Goal: Task Accomplishment & Management: Manage account settings

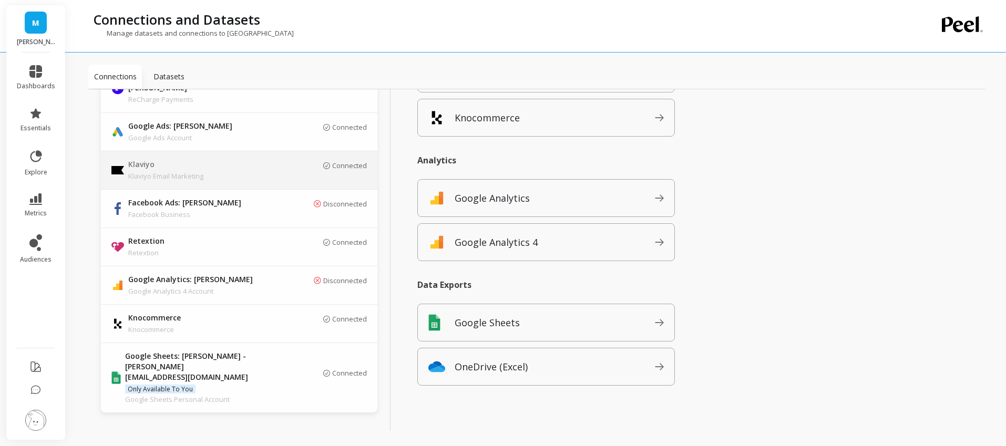
scroll to position [135, 0]
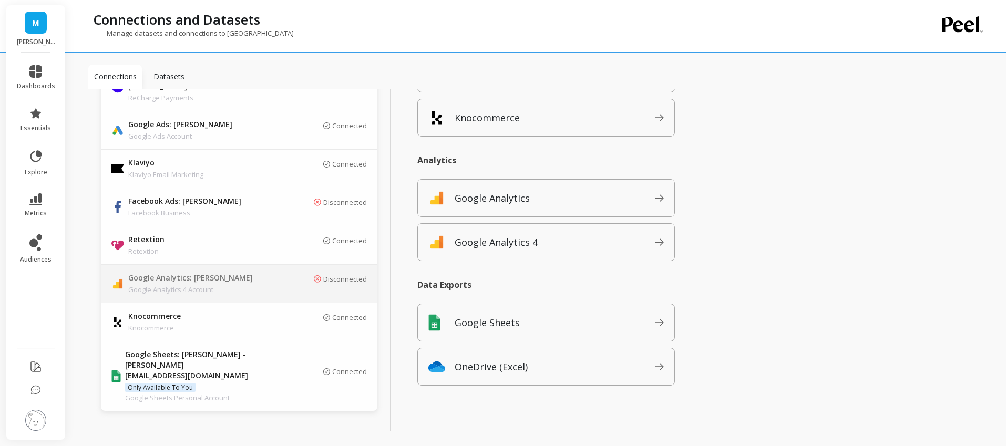
click at [256, 284] on p "Google Analytics 4 Account" at bounding box center [201, 289] width 147 height 11
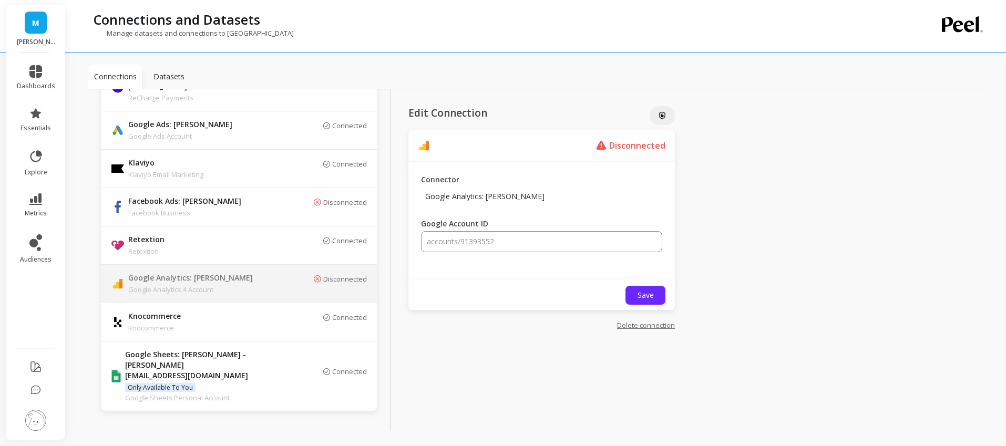
click at [544, 244] on input "accounts/91393552" at bounding box center [541, 241] width 241 height 21
click at [479, 240] on input "accounts/91393552" at bounding box center [541, 241] width 241 height 21
click at [512, 247] on input "accounts/91393552" at bounding box center [541, 241] width 241 height 21
click at [518, 241] on input "accounts/91393552" at bounding box center [541, 241] width 241 height 21
click at [440, 284] on div "Save" at bounding box center [541, 295] width 267 height 29
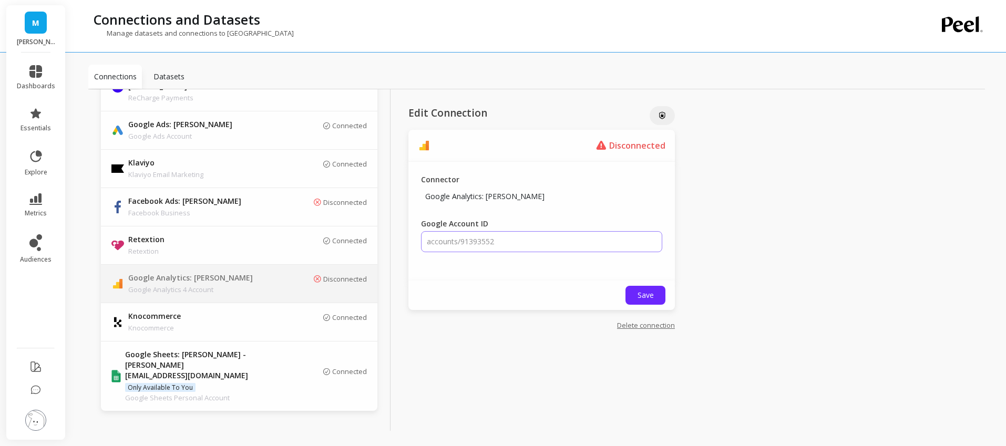
click at [468, 235] on input "accounts/91393552" at bounding box center [541, 241] width 241 height 21
click at [468, 237] on input "accounts/91393552" at bounding box center [541, 241] width 241 height 21
click at [477, 242] on input "accounts/91393552" at bounding box center [541, 241] width 241 height 21
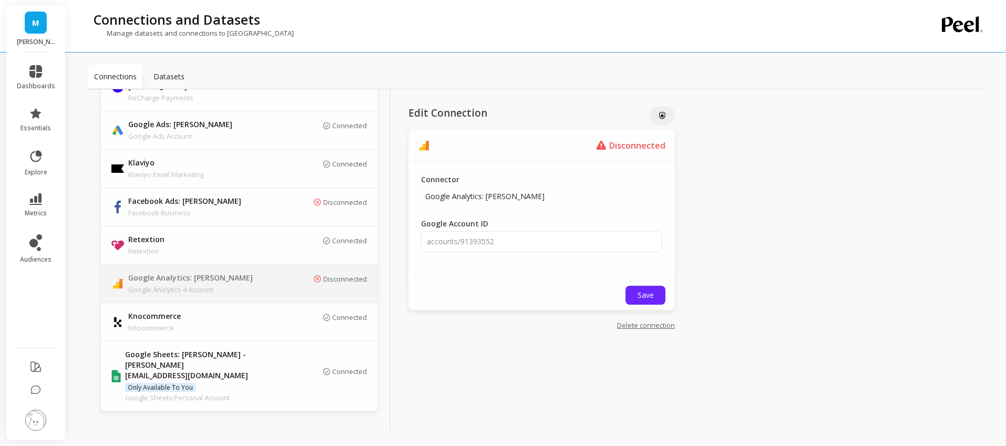
click at [478, 264] on div "Connector Google Analytics: Maude Google Account ID accounts/91393552" at bounding box center [541, 221] width 267 height 119
click at [494, 239] on input "accounts/91393552" at bounding box center [541, 241] width 241 height 21
click at [482, 274] on div "Connector Google Analytics: Maude Google Account ID accounts/91393552" at bounding box center [541, 221] width 267 height 119
click at [332, 278] on div "Disconnected" at bounding box center [322, 284] width 89 height 18
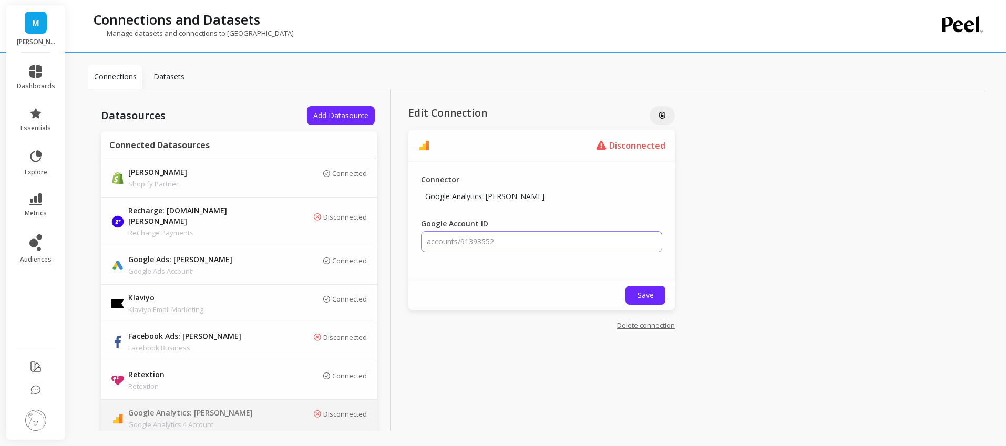
click at [444, 235] on input "accounts/91393552" at bounding box center [541, 241] width 241 height 21
click at [444, 239] on input "accounts/91393552" at bounding box center [541, 241] width 241 height 21
click at [475, 246] on input "accounts/91393552" at bounding box center [541, 241] width 241 height 21
click at [483, 288] on div "Save" at bounding box center [541, 295] width 267 height 29
click at [481, 241] on input "accounts/91393552" at bounding box center [541, 241] width 241 height 21
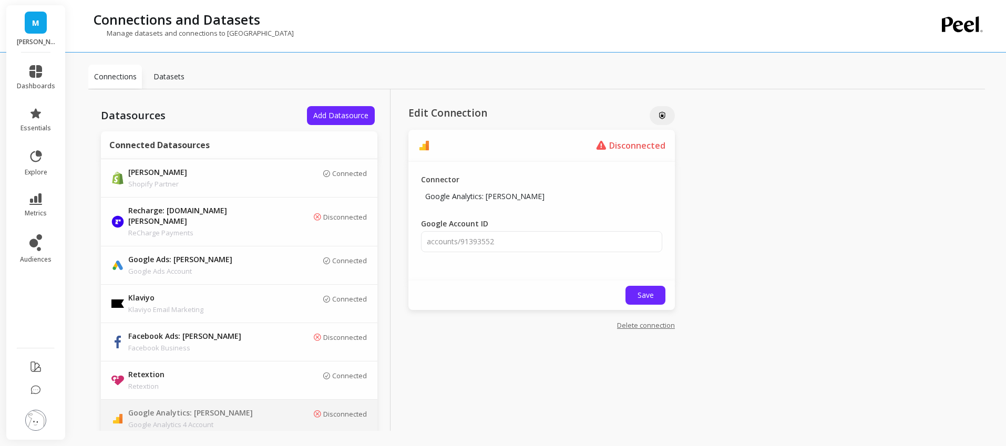
click at [650, 326] on link "Delete connection" at bounding box center [646, 325] width 58 height 9
click at [519, 247] on input "accounts/91393552" at bounding box center [541, 241] width 241 height 21
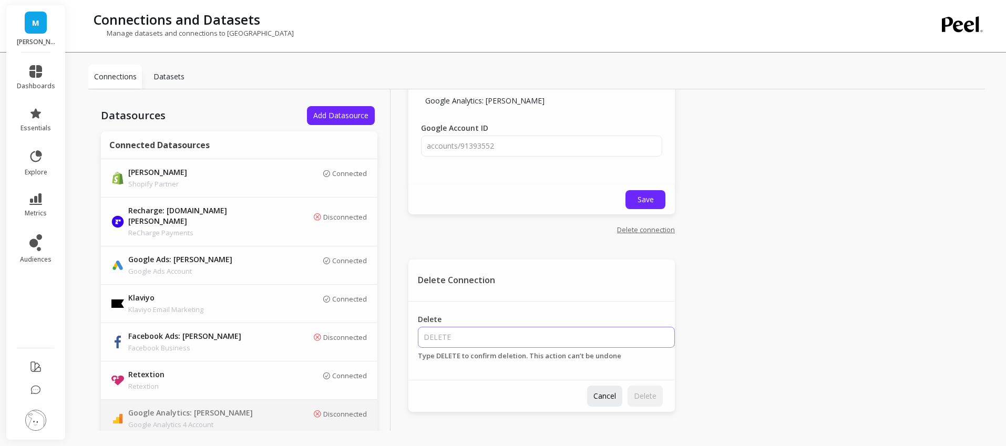
click at [491, 335] on input "Delete" at bounding box center [546, 337] width 257 height 21
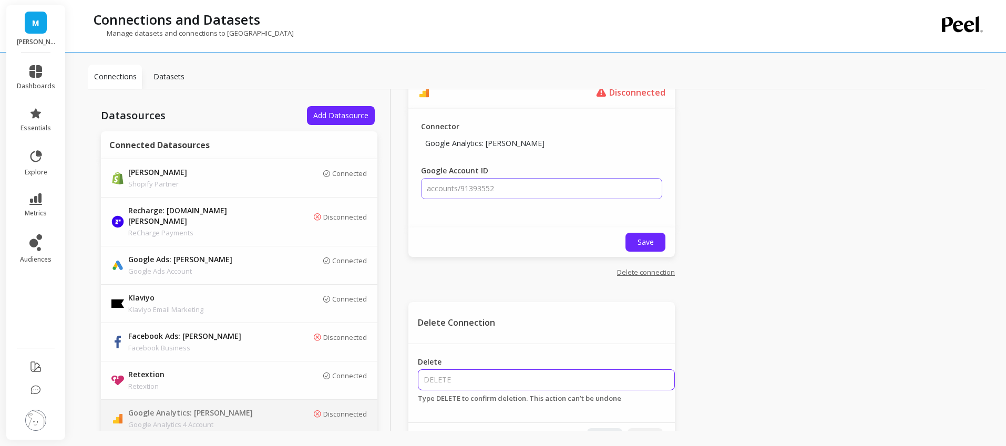
scroll to position [49, 0]
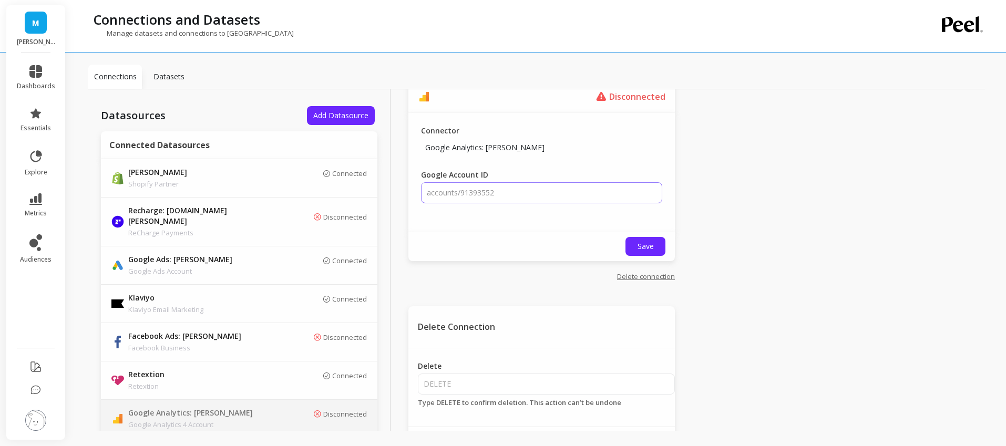
click at [509, 190] on input "accounts/91393552" at bounding box center [541, 192] width 241 height 21
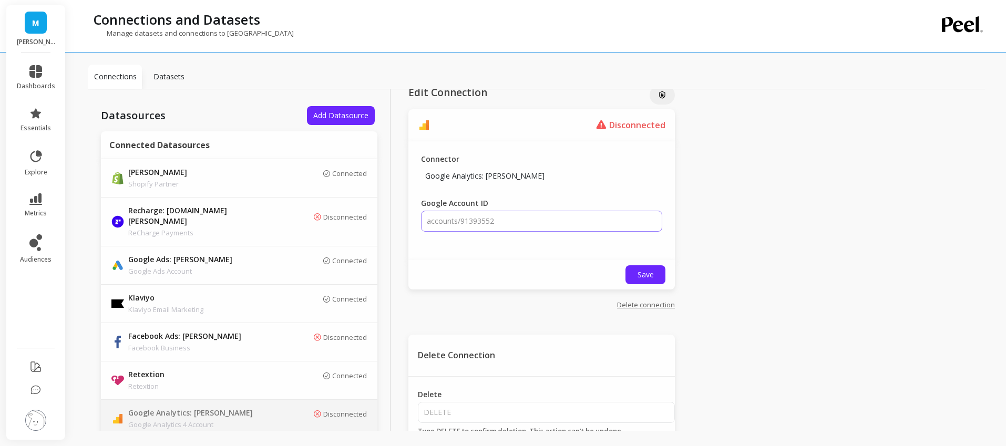
scroll to position [0, 0]
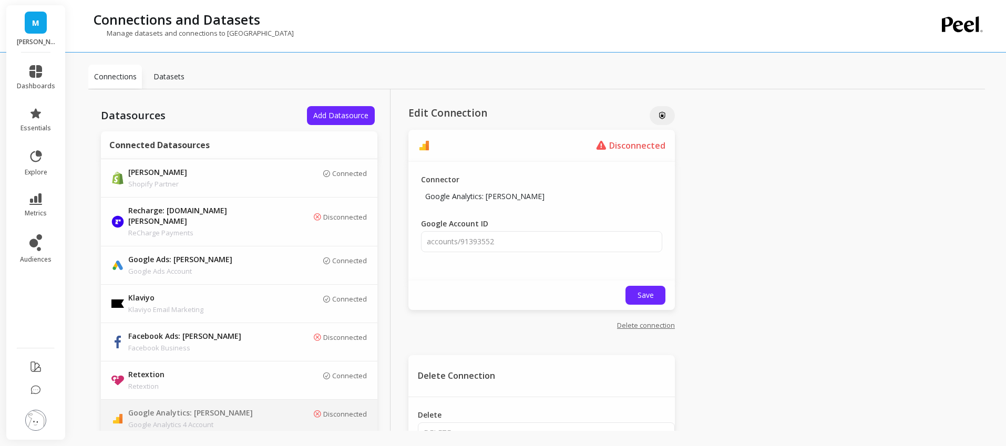
click at [654, 326] on link "Delete connection" at bounding box center [646, 325] width 58 height 9
click at [659, 326] on link "Delete connection" at bounding box center [646, 325] width 58 height 9
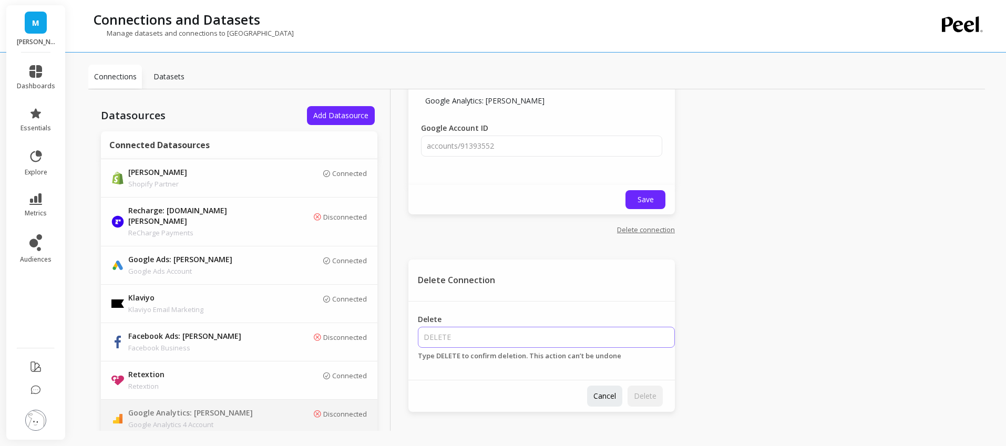
click at [588, 343] on input "Delete" at bounding box center [546, 337] width 257 height 21
type input "DELETE"
click at [660, 397] on button "Delete" at bounding box center [645, 396] width 35 height 21
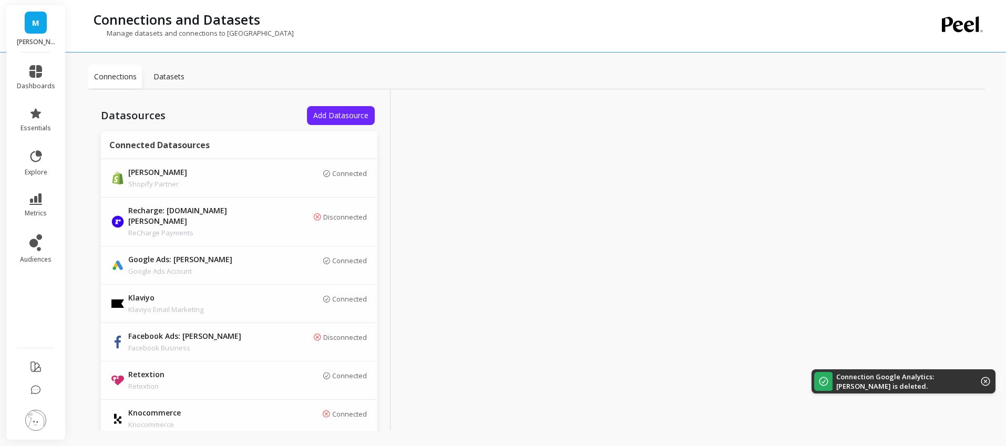
scroll to position [0, 0]
click at [338, 118] on span "Add Datasource" at bounding box center [340, 115] width 55 height 10
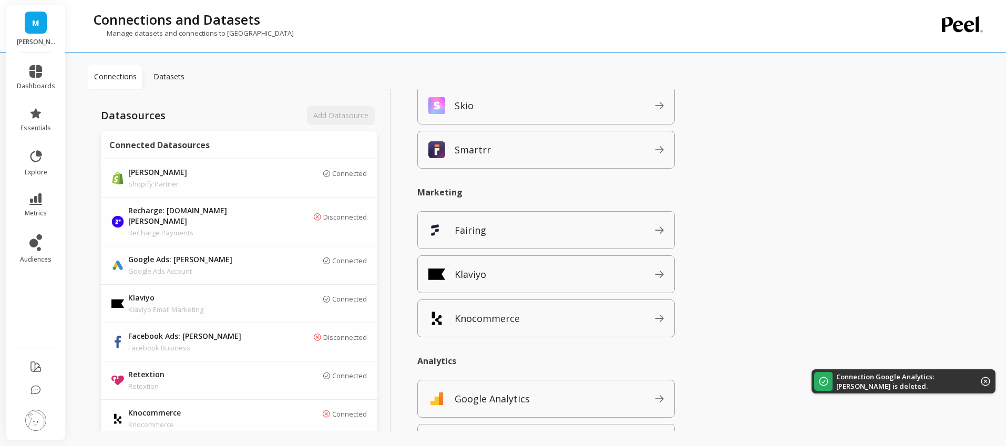
scroll to position [1015, 0]
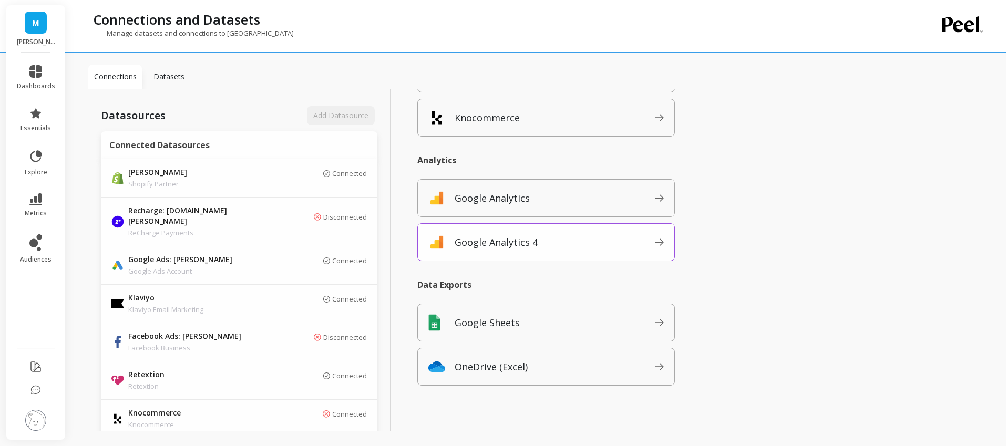
click at [548, 252] on div "Google Analytics 4" at bounding box center [546, 242] width 258 height 38
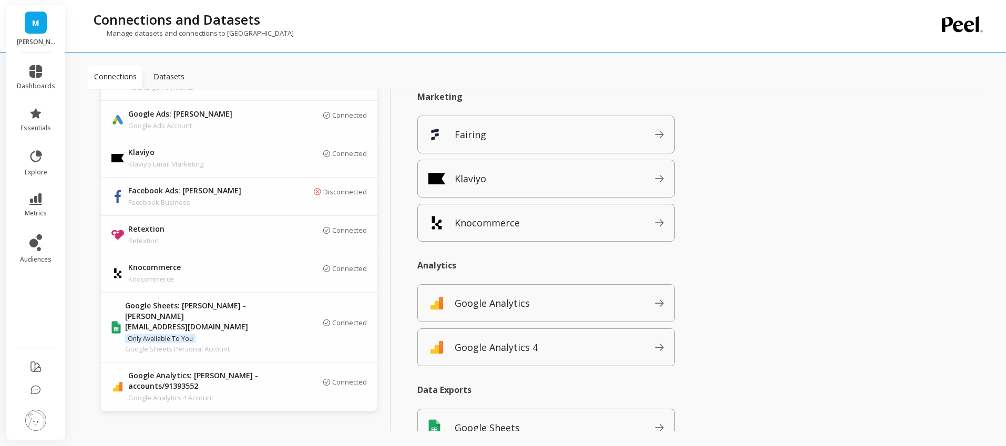
scroll to position [1015, 0]
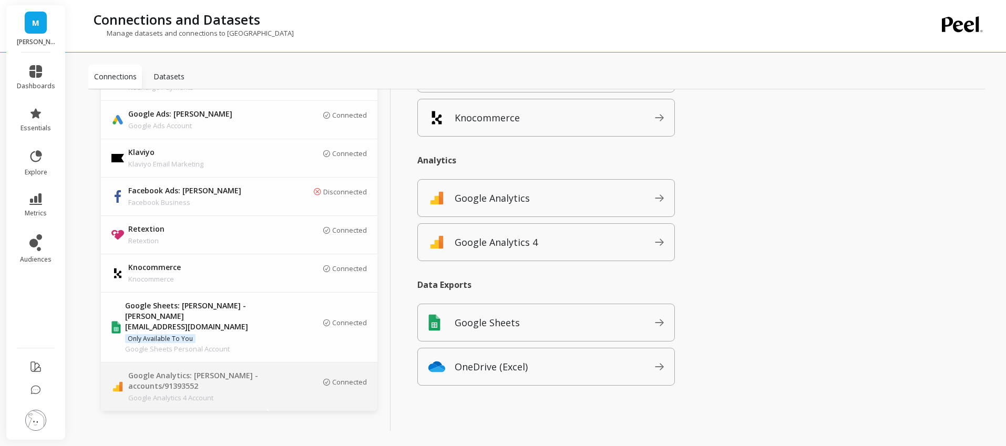
click at [288, 378] on div "Connected" at bounding box center [322, 387] width 89 height 18
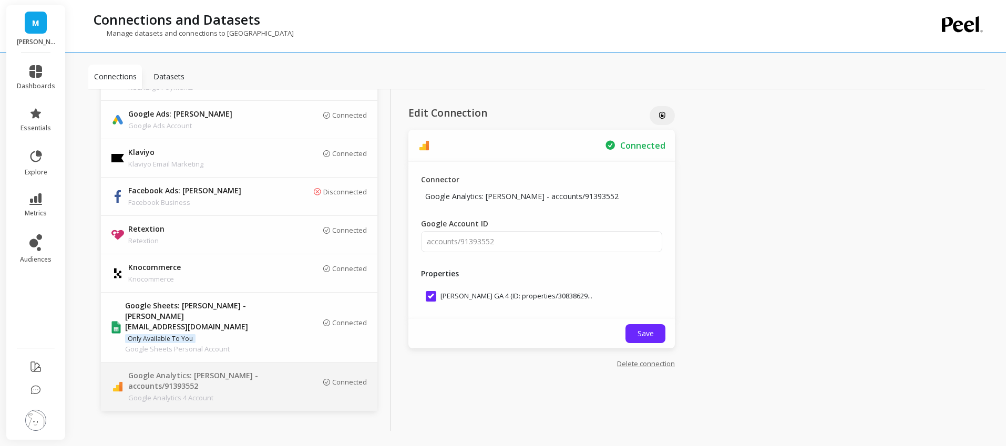
click at [37, 64] on li "dashboards" at bounding box center [36, 78] width 51 height 38
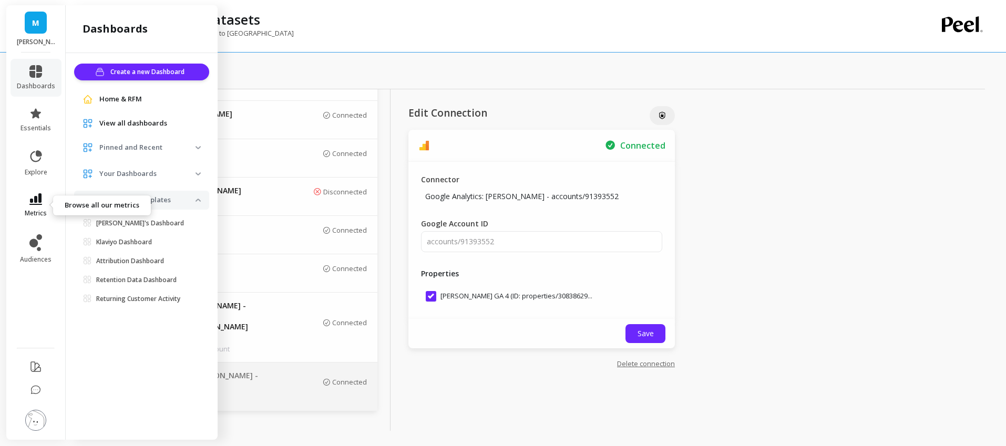
click at [34, 203] on icon at bounding box center [35, 199] width 13 height 12
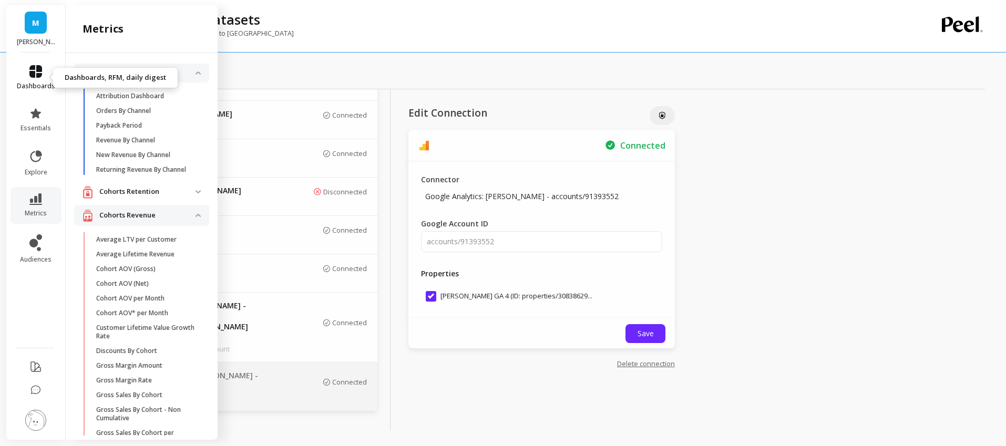
click at [29, 73] on icon at bounding box center [35, 71] width 13 height 13
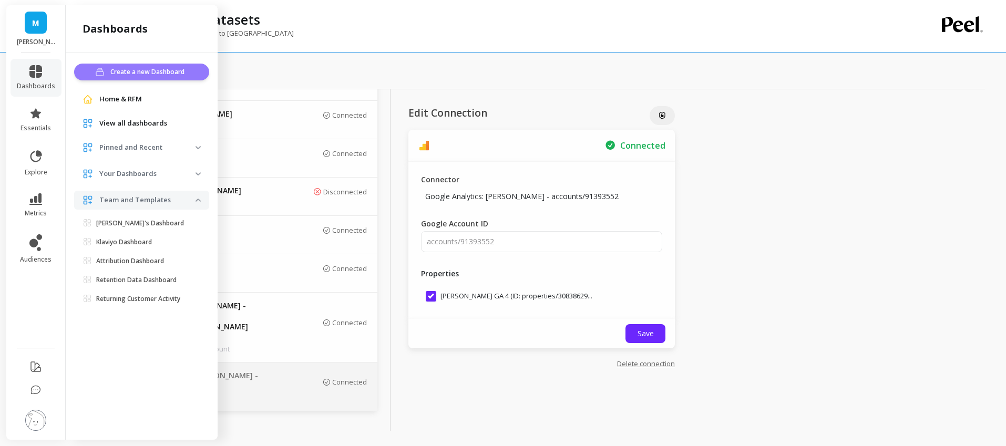
click at [135, 74] on span "Create a new Dashboard" at bounding box center [148, 72] width 77 height 11
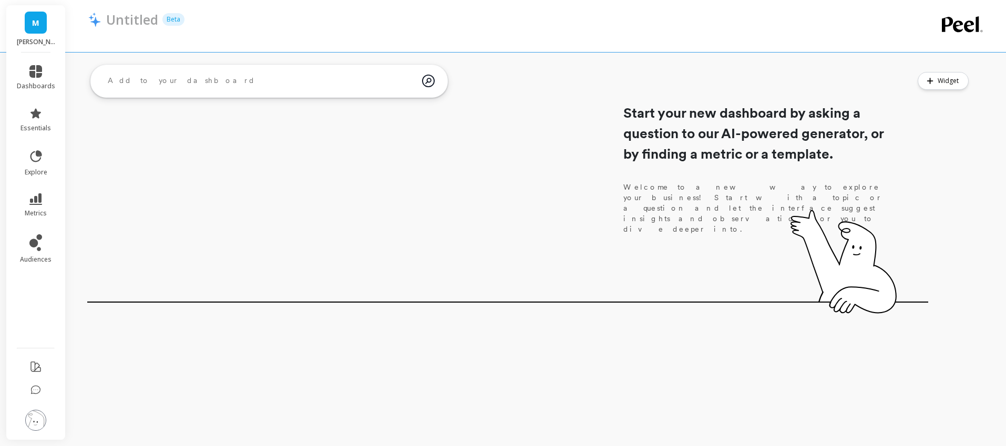
click at [126, 87] on textarea at bounding box center [260, 81] width 323 height 28
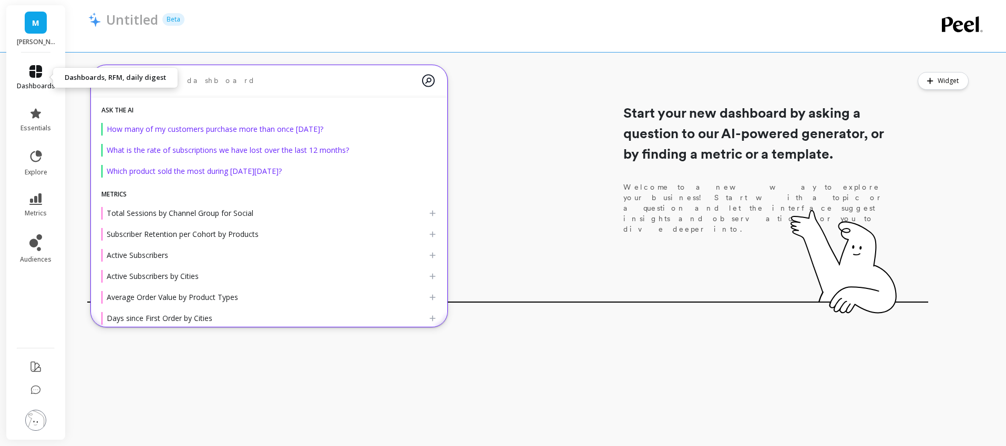
click at [32, 69] on icon at bounding box center [35, 71] width 13 height 13
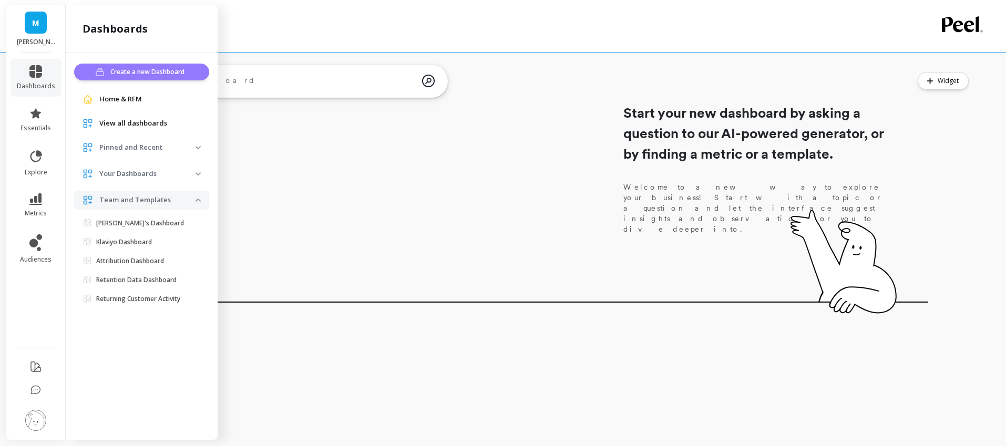
click at [156, 66] on button "Create a new Dashboard" at bounding box center [141, 72] width 135 height 17
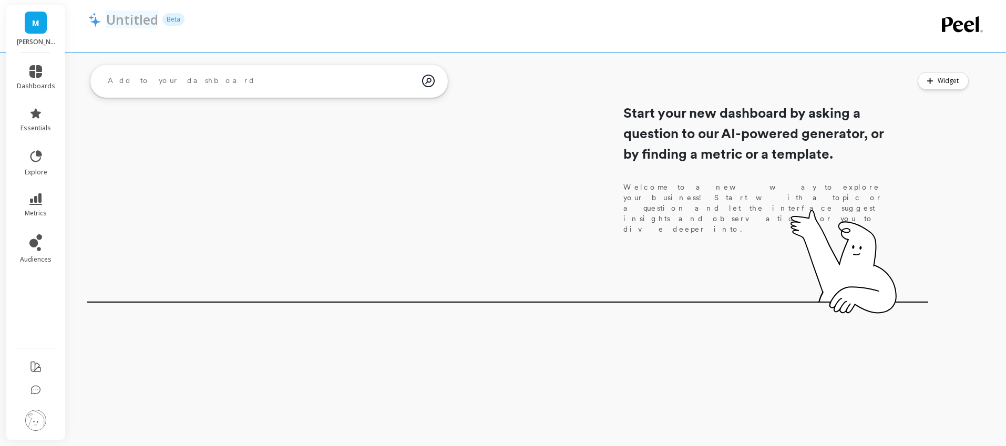
click at [131, 23] on p "Untitled" at bounding box center [132, 20] width 52 height 18
drag, startPoint x: 156, startPoint y: 18, endPoint x: 98, endPoint y: 19, distance: 57.8
click at [98, 18] on span "Untitled Beta" at bounding box center [493, 20] width 811 height 18
type input "[PERSON_NAME]"
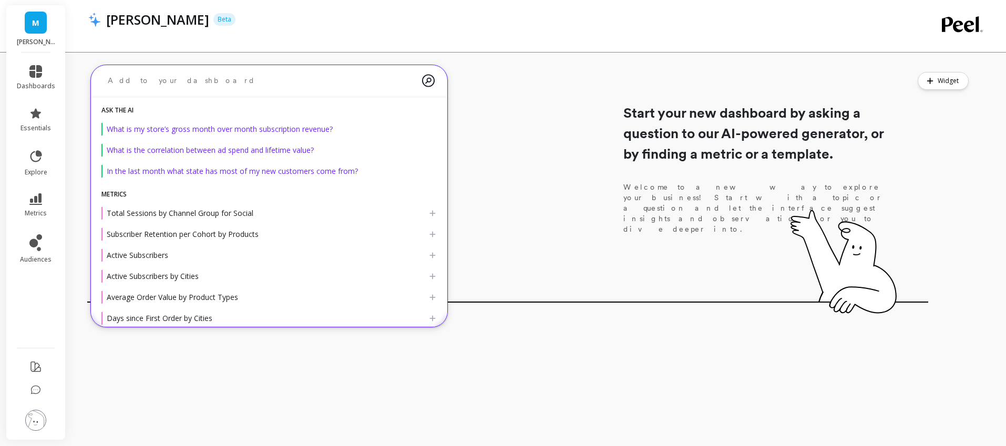
click at [154, 75] on textarea at bounding box center [260, 81] width 323 height 28
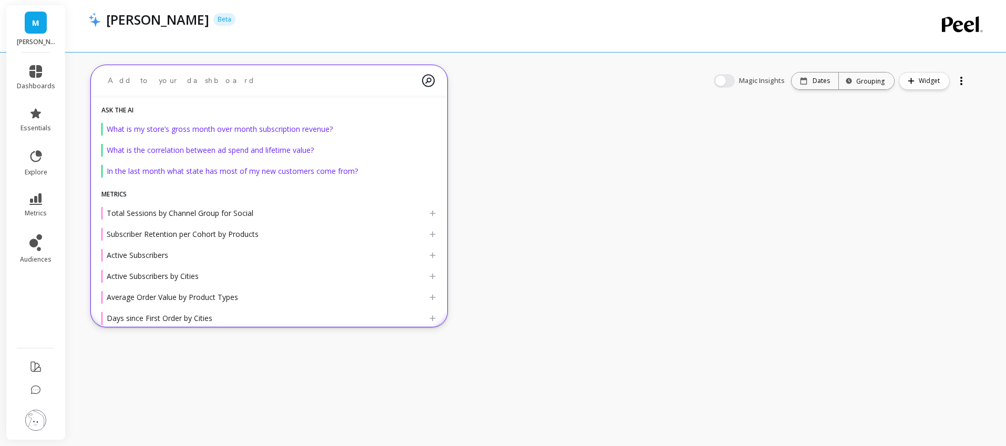
click at [384, 44] on div "ELLA Beta" at bounding box center [493, 26] width 811 height 52
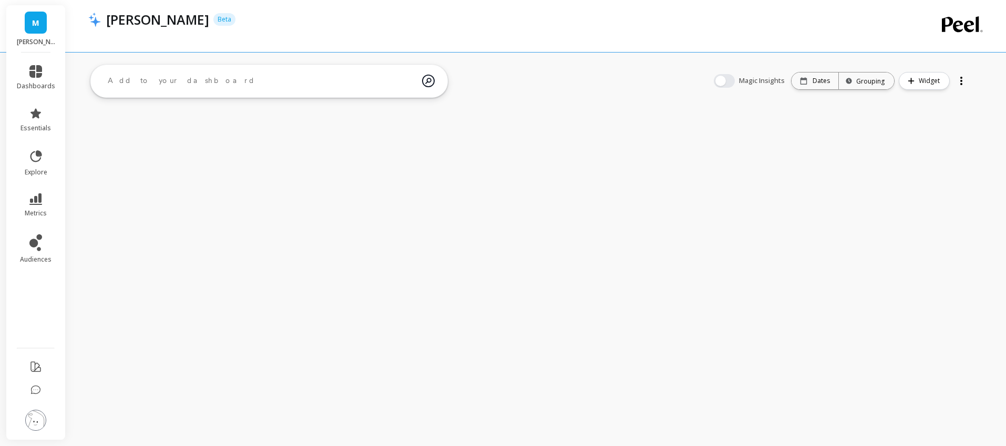
click at [399, 76] on textarea at bounding box center [260, 81] width 323 height 28
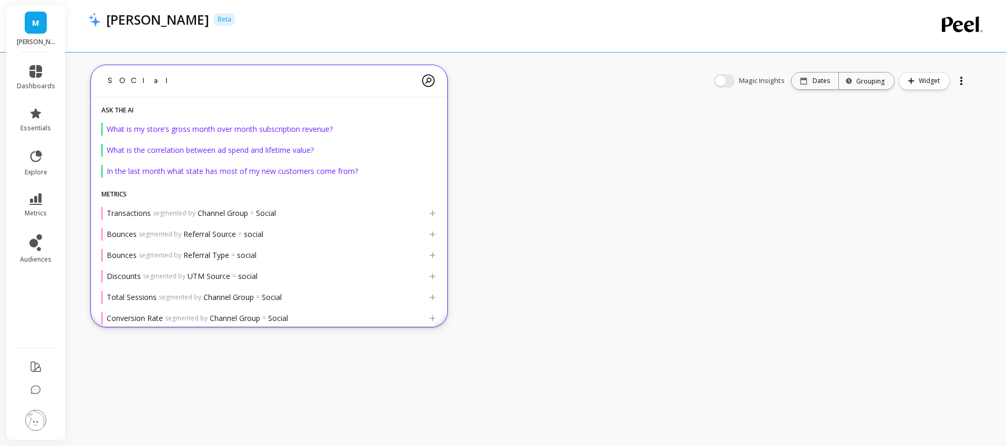
drag, startPoint x: 136, startPoint y: 80, endPoint x: 98, endPoint y: 77, distance: 37.4
click at [98, 77] on div "SOCIal" at bounding box center [269, 81] width 356 height 33
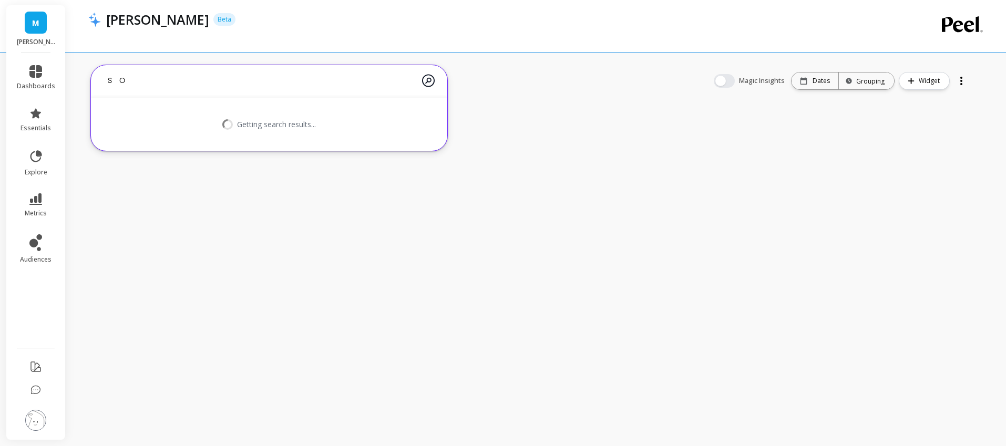
type textarea "S"
type textarea "social"
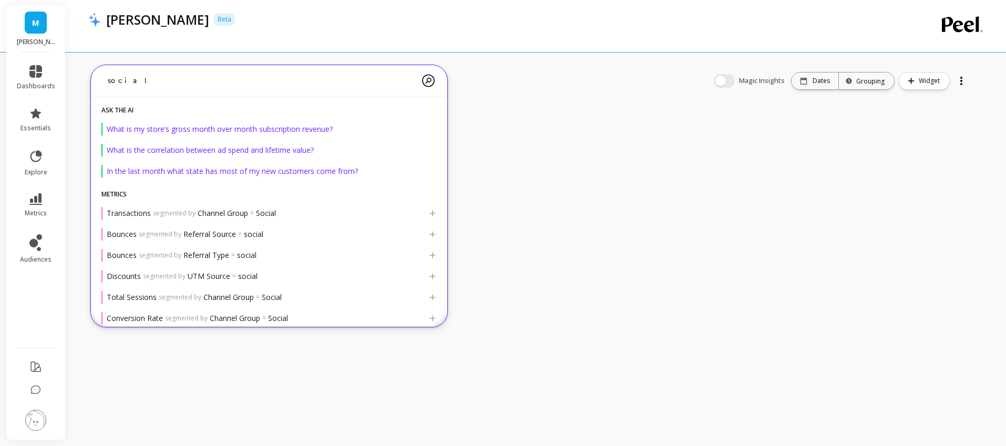
drag, startPoint x: 140, startPoint y: 81, endPoint x: 108, endPoint y: 81, distance: 31.5
click at [108, 81] on textarea "social" at bounding box center [260, 81] width 323 height 28
click at [475, 155] on div "M maude dashboards essentials explore metrics audiences ELLA Beta ask the AI Wh…" at bounding box center [503, 223] width 1006 height 446
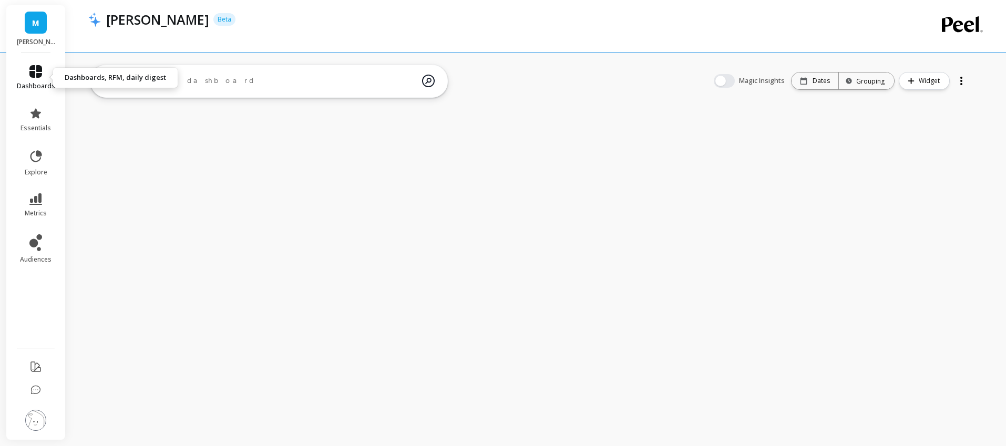
click at [35, 87] on span "dashboards" at bounding box center [36, 86] width 38 height 8
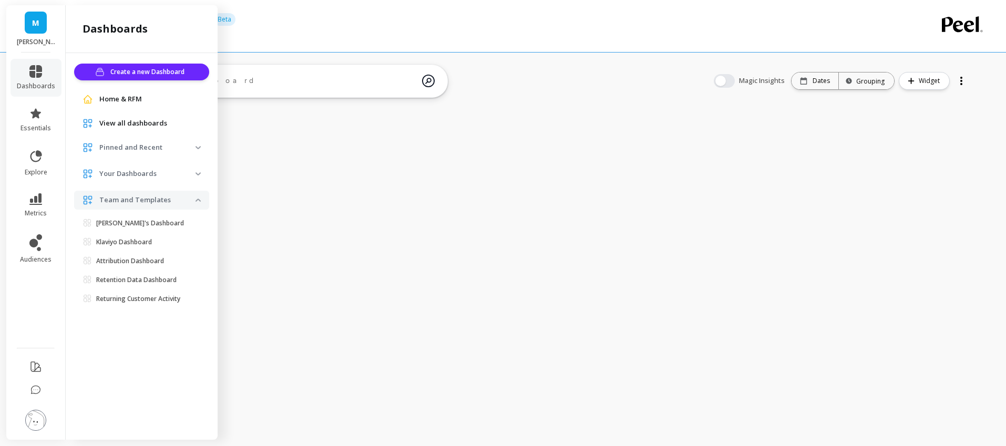
click at [192, 198] on p "Team and Templates" at bounding box center [147, 200] width 96 height 11
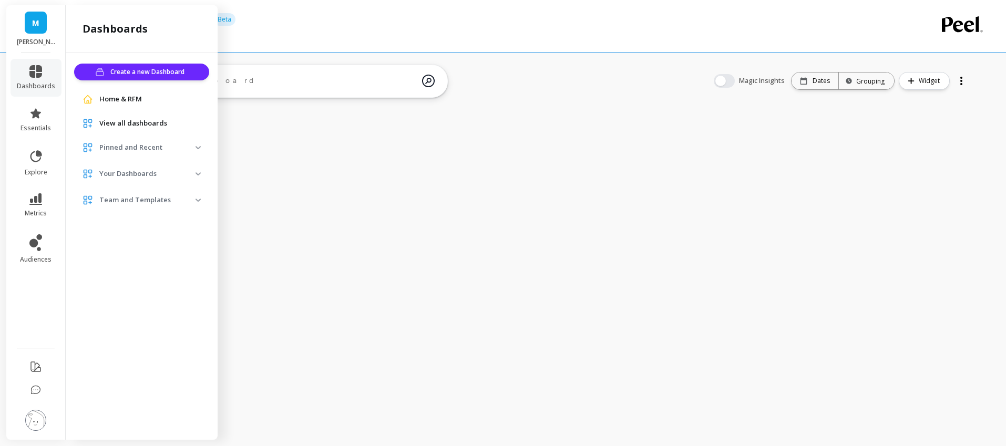
click at [192, 199] on p "Team and Templates" at bounding box center [147, 200] width 96 height 11
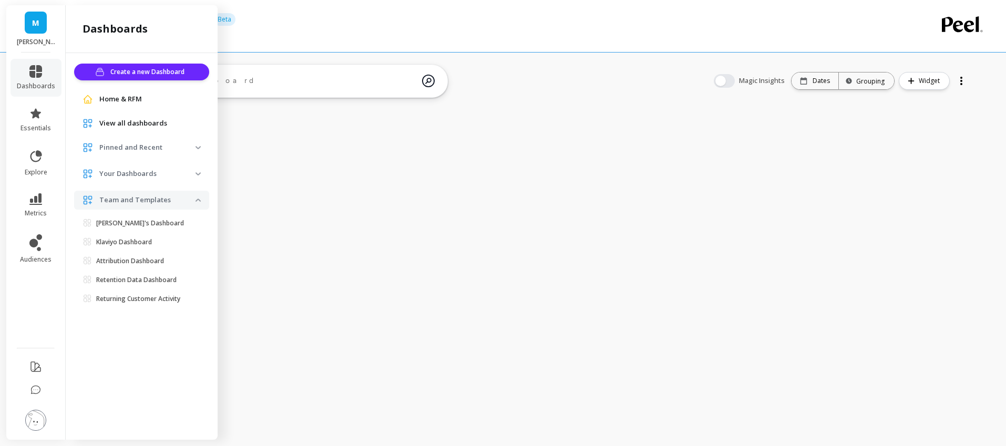
click at [194, 168] on span "Your Dashboards" at bounding box center [141, 174] width 135 height 19
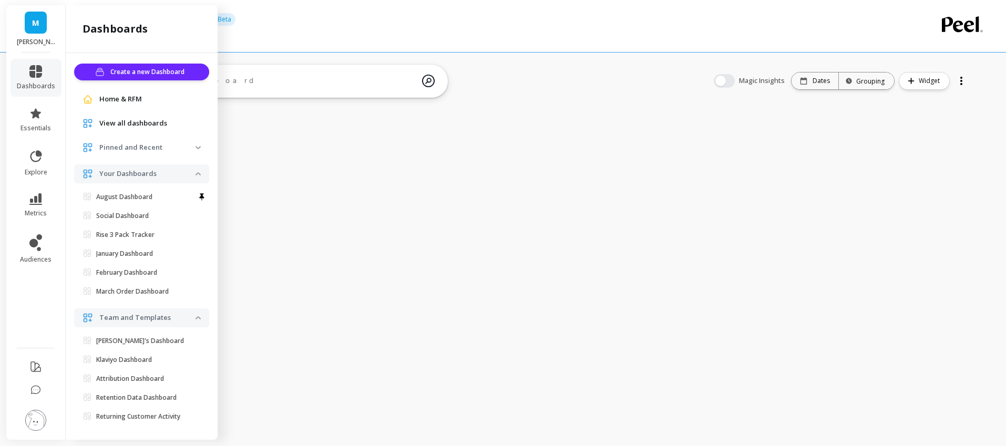
click at [180, 149] on p "Pinned and Recent" at bounding box center [147, 147] width 96 height 11
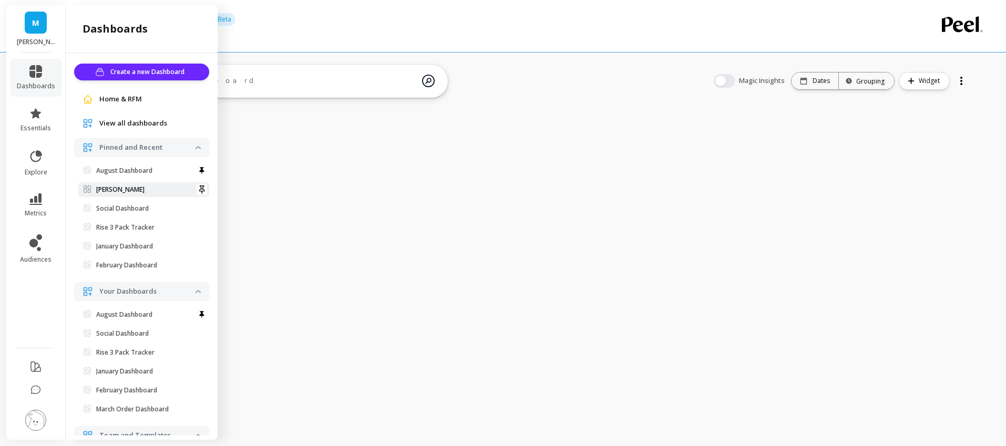
click at [168, 190] on span "[PERSON_NAME]" at bounding box center [140, 190] width 112 height 8
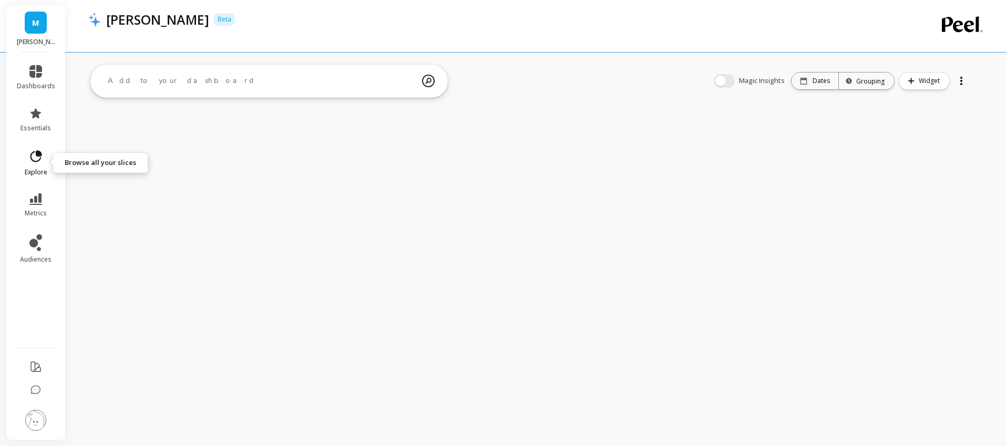
click at [32, 156] on icon at bounding box center [35, 156] width 15 height 15
click at [319, 139] on div "M [PERSON_NAME] dashboards essentials explore metrics audiences [PERSON_NAME] B…" at bounding box center [503, 223] width 1006 height 446
click at [959, 79] on div at bounding box center [961, 81] width 15 height 17
click at [792, 141] on div "M [PERSON_NAME] dashboards essentials explore metrics audiences [PERSON_NAME] B…" at bounding box center [503, 223] width 1006 height 446
click at [34, 252] on link "audiences" at bounding box center [36, 248] width 38 height 29
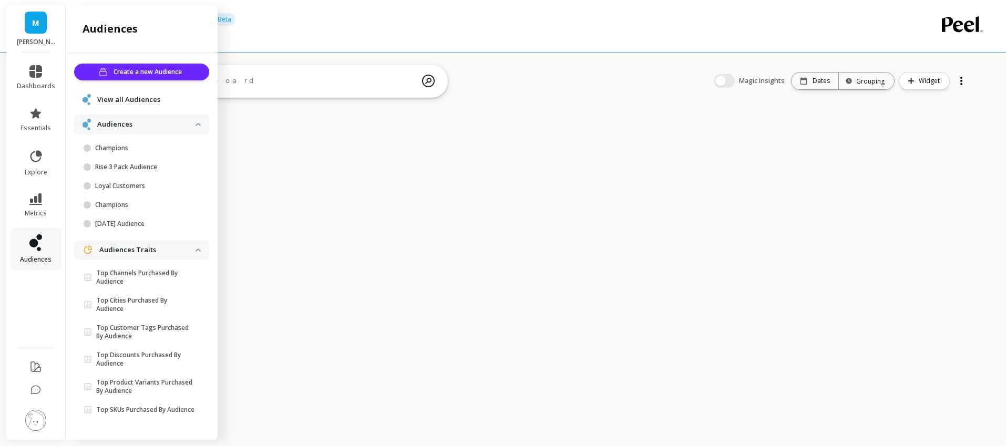
scroll to position [5, 0]
click at [38, 208] on link "metrics" at bounding box center [36, 205] width 38 height 24
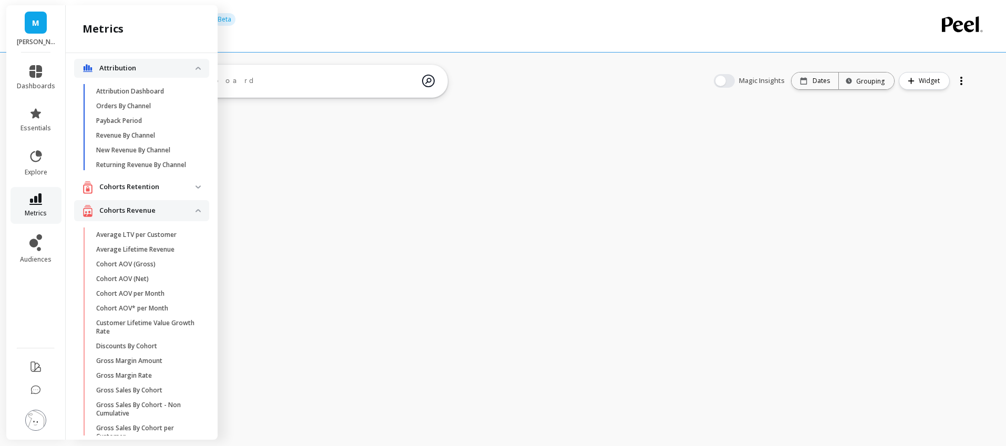
scroll to position [0, 0]
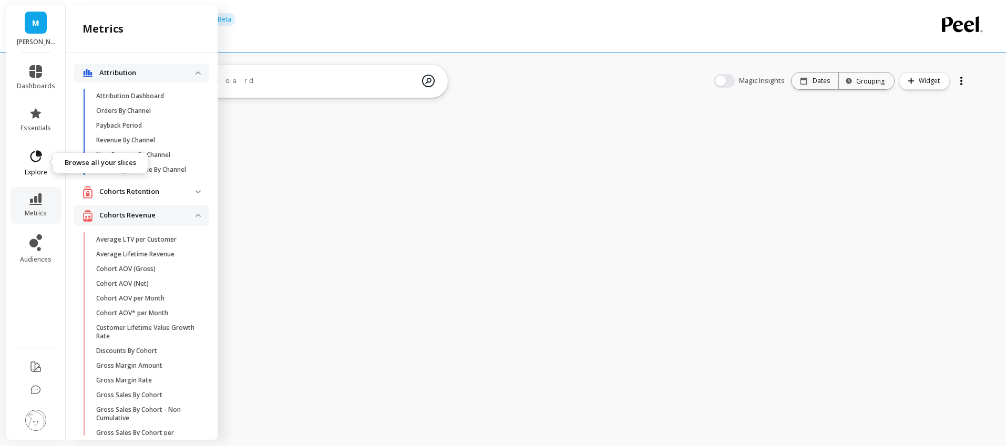
click at [34, 170] on span "explore" at bounding box center [36, 172] width 23 height 8
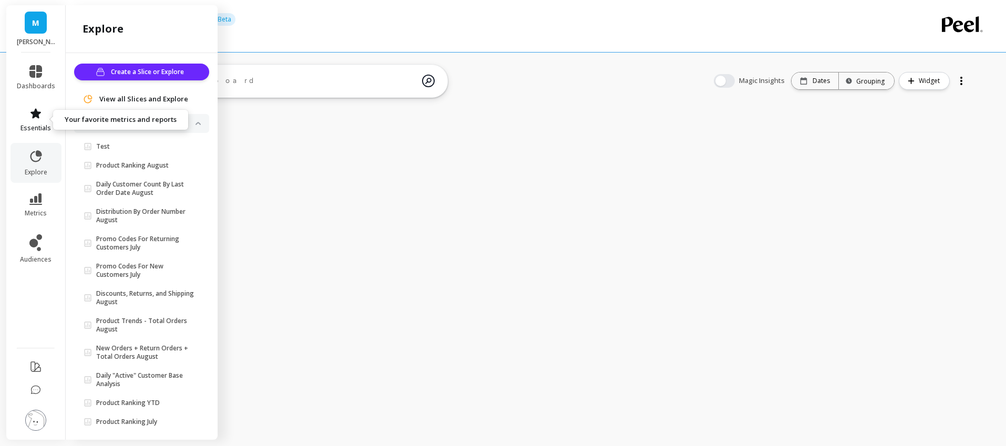
click at [37, 113] on icon at bounding box center [35, 113] width 11 height 10
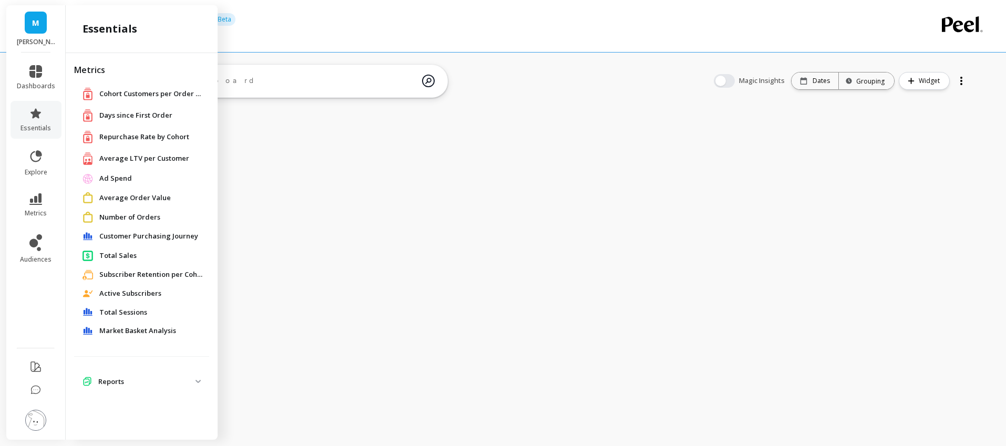
click at [132, 315] on span "Total Sessions" at bounding box center [123, 313] width 48 height 11
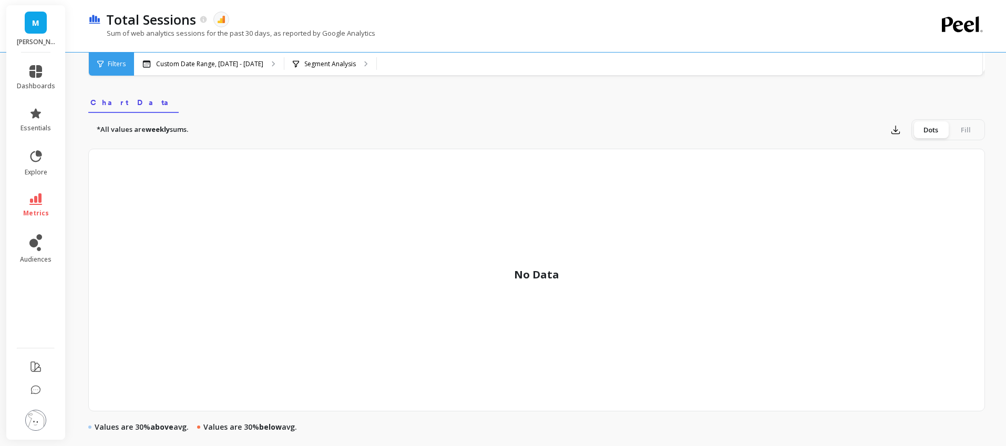
scroll to position [523, 0]
